Goal: Find specific page/section: Find specific page/section

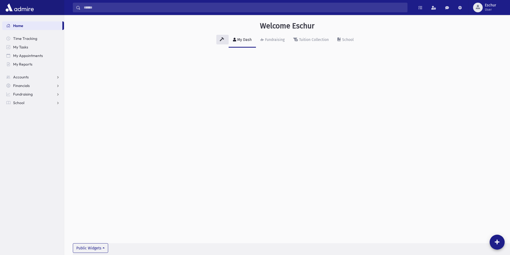
click at [20, 25] on span "Home" at bounding box center [18, 25] width 10 height 5
click at [25, 75] on span "Accounts" at bounding box center [21, 77] width 16 height 5
click at [36, 87] on span "Account List" at bounding box center [26, 85] width 21 height 5
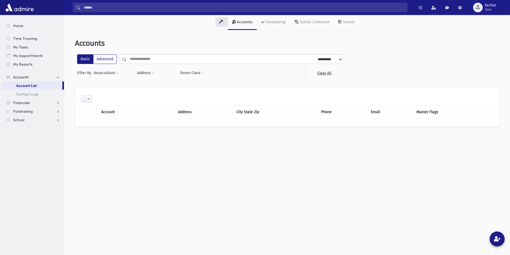
click at [146, 61] on input "text" at bounding box center [221, 59] width 188 height 10
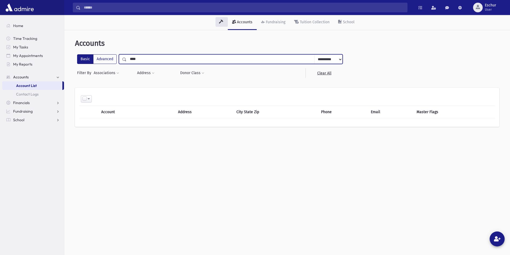
type input "****"
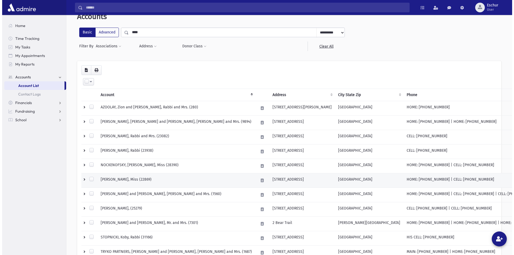
scroll to position [80, 0]
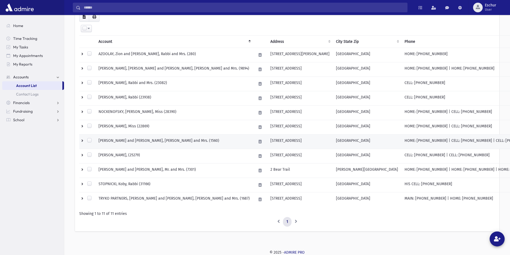
click at [125, 141] on td "[PERSON_NAME] and [PERSON_NAME], [PERSON_NAME] and Mrs. (1560)" at bounding box center [174, 142] width 158 height 14
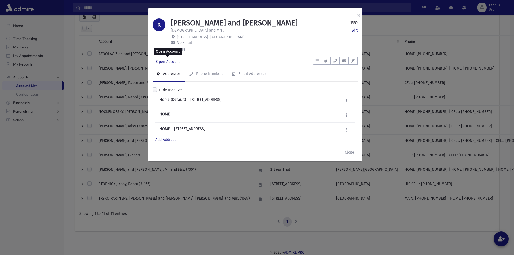
click at [169, 61] on link "Open Account" at bounding box center [168, 62] width 31 height 10
